Goal: Subscribe to service/newsletter

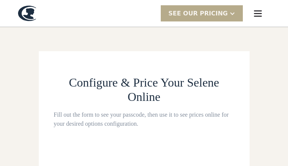
type input "**********"
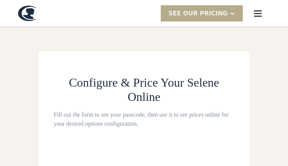
type input "**********"
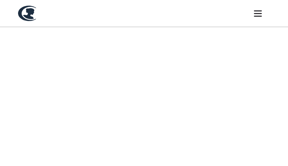
type input "**********"
